Goal: Entertainment & Leisure: Consume media (video, audio)

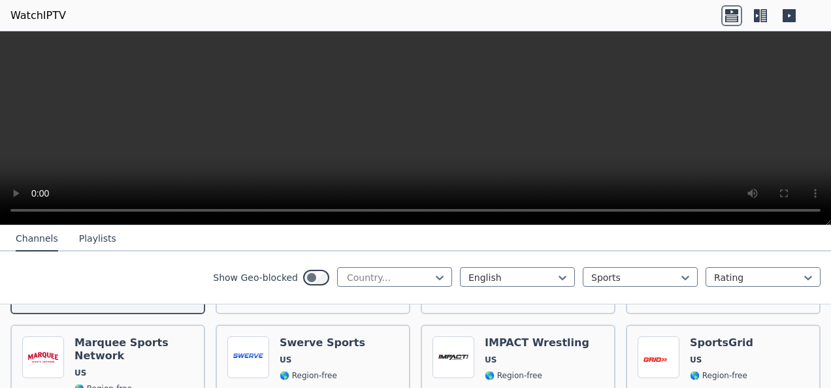
scroll to position [392, 0]
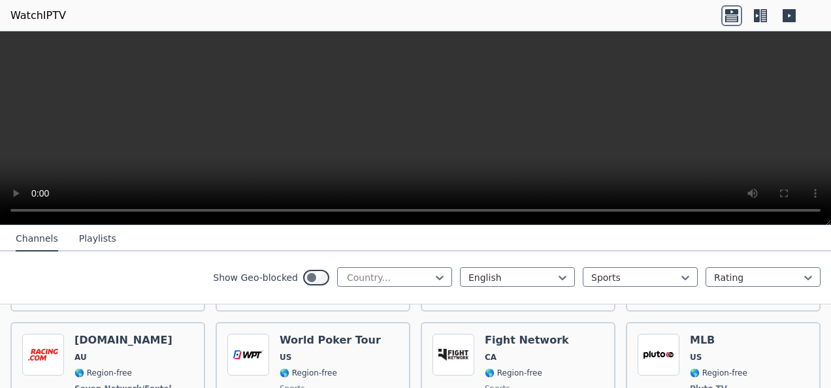
click at [353, 33] on video at bounding box center [415, 128] width 831 height 194
click at [757, 13] on icon at bounding box center [757, 15] width 6 height 13
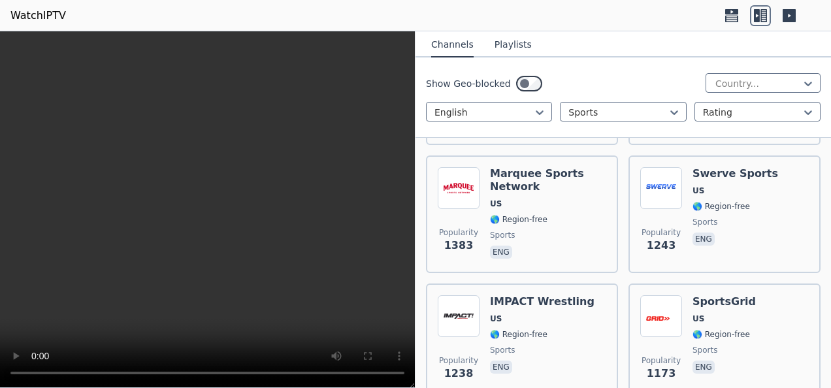
click at [790, 12] on icon at bounding box center [789, 15] width 13 height 13
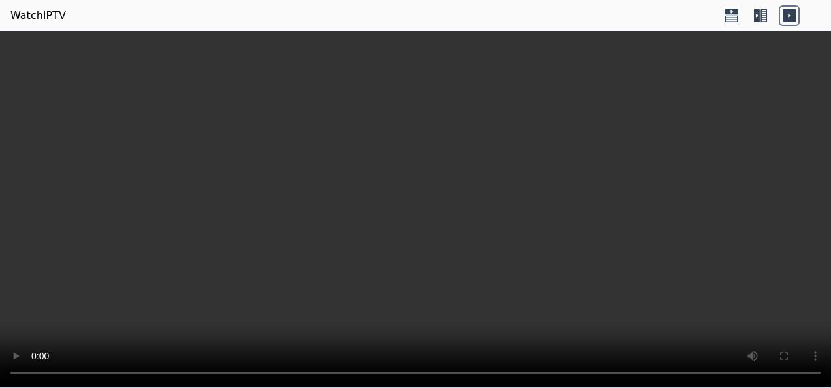
click at [758, 16] on icon at bounding box center [760, 15] width 21 height 21
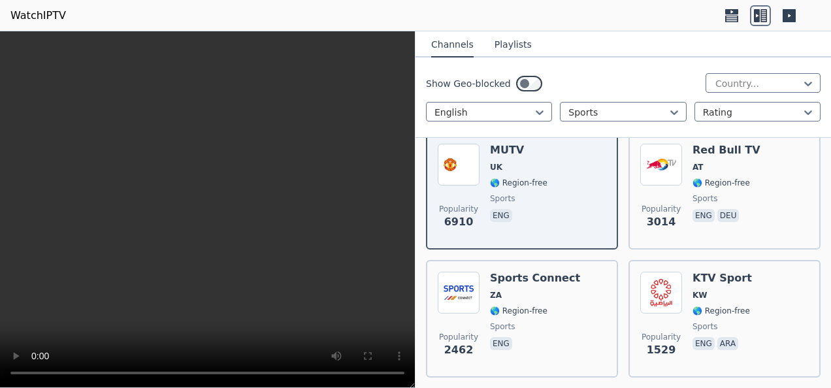
scroll to position [159, 0]
click at [499, 44] on button "Playlists" at bounding box center [512, 45] width 37 height 25
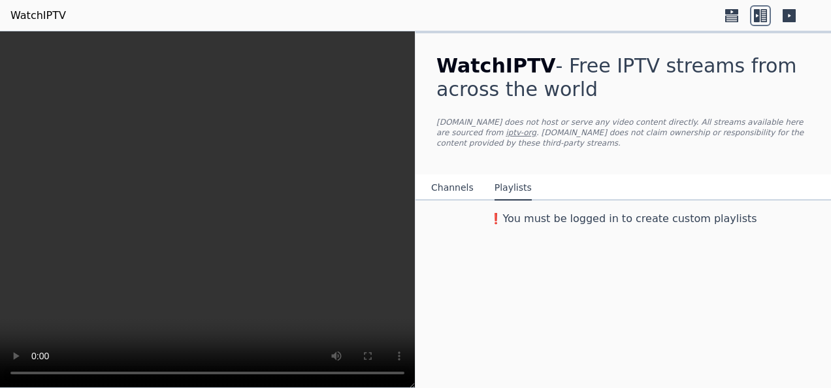
scroll to position [0, 0]
click at [447, 176] on button "Channels" at bounding box center [452, 188] width 42 height 25
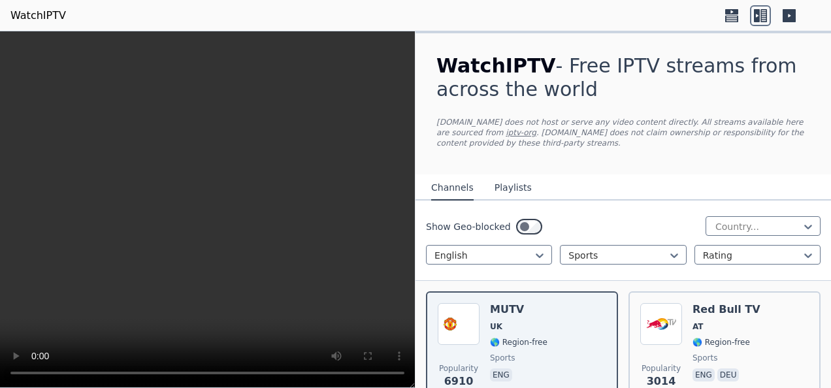
click at [730, 13] on icon at bounding box center [731, 11] width 13 height 5
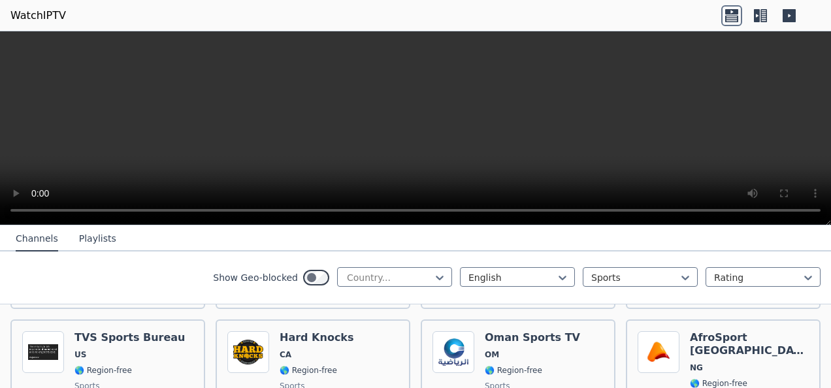
scroll to position [718, 0]
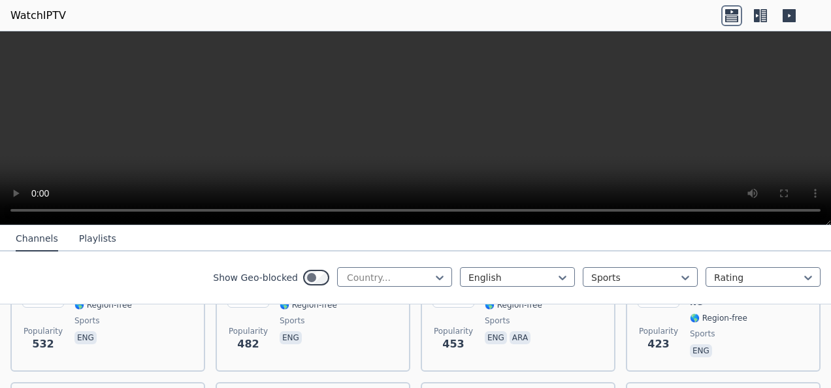
click at [756, 16] on icon at bounding box center [760, 15] width 21 height 21
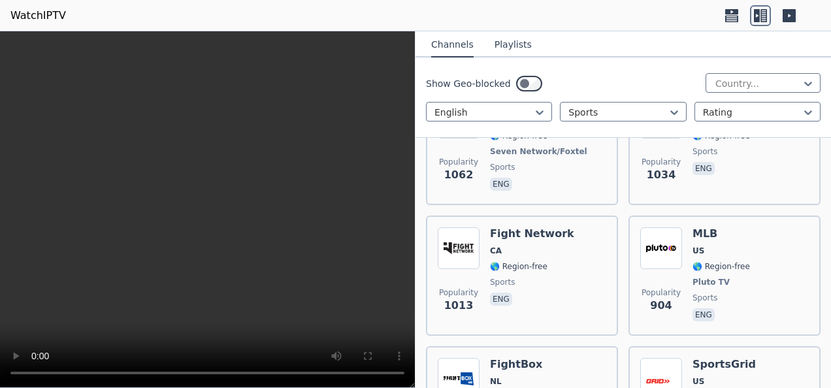
click at [34, 16] on link "WatchIPTV" at bounding box center [38, 16] width 56 height 16
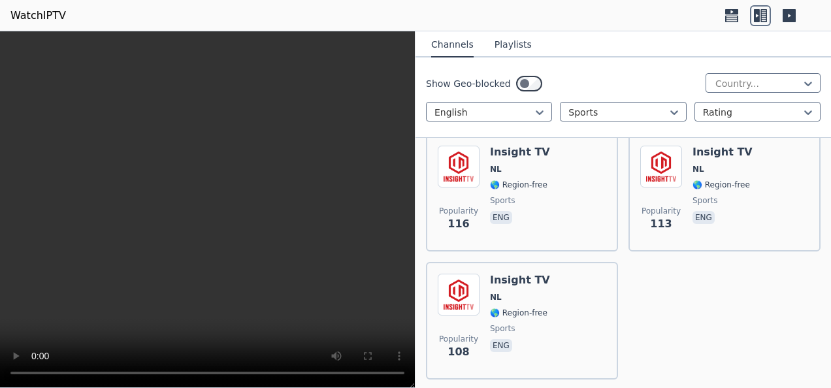
scroll to position [3033, 0]
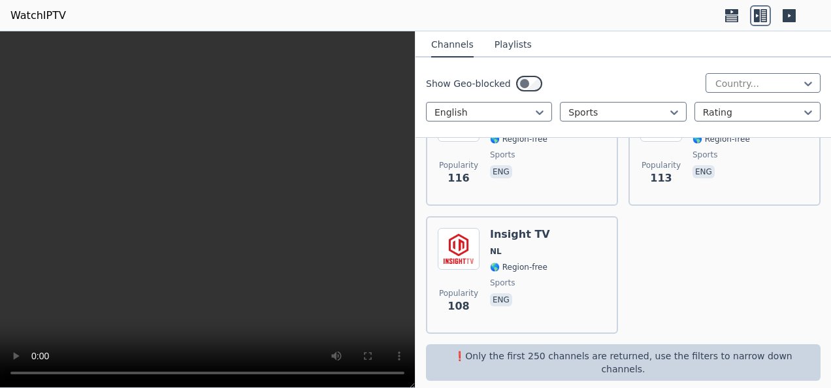
click at [732, 14] on icon at bounding box center [731, 11] width 13 height 5
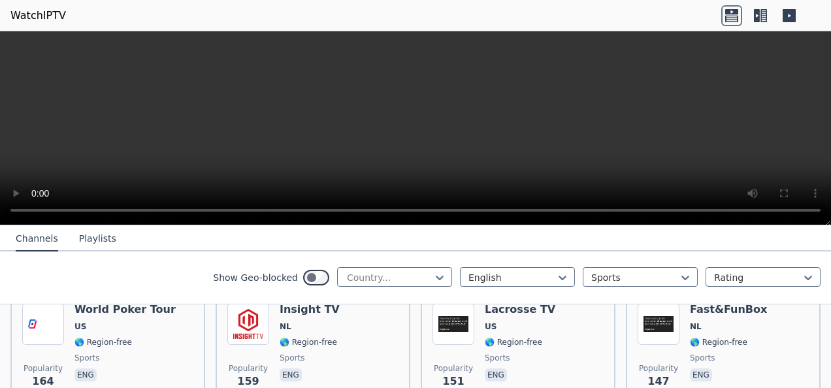
scroll to position [1321, 0]
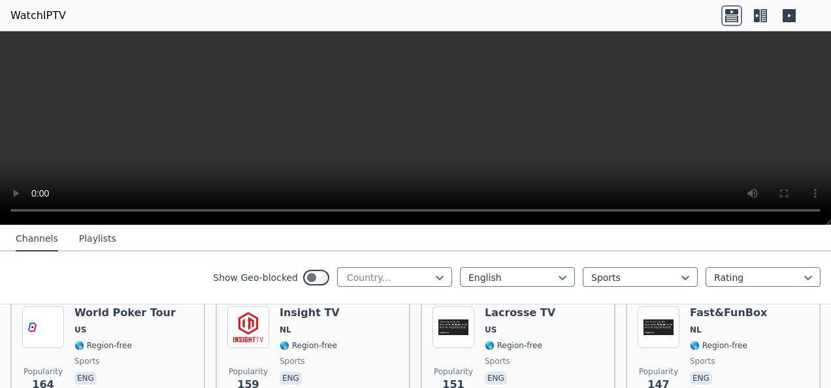
click at [23, 14] on link "WatchIPTV" at bounding box center [38, 16] width 56 height 16
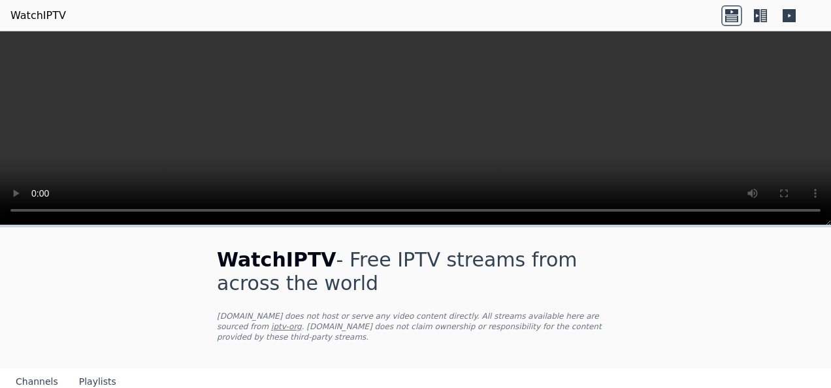
click at [42, 14] on link "WatchIPTV" at bounding box center [38, 16] width 56 height 16
click at [789, 13] on icon at bounding box center [789, 15] width 13 height 13
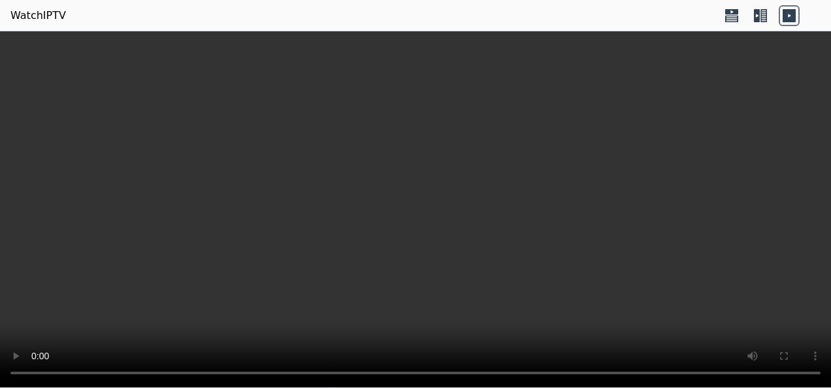
click at [752, 16] on icon at bounding box center [760, 15] width 21 height 21
